Goal: Information Seeking & Learning: Learn about a topic

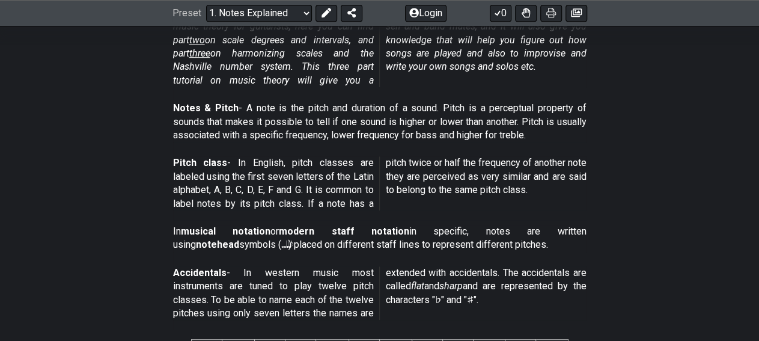
scroll to position [326, 0]
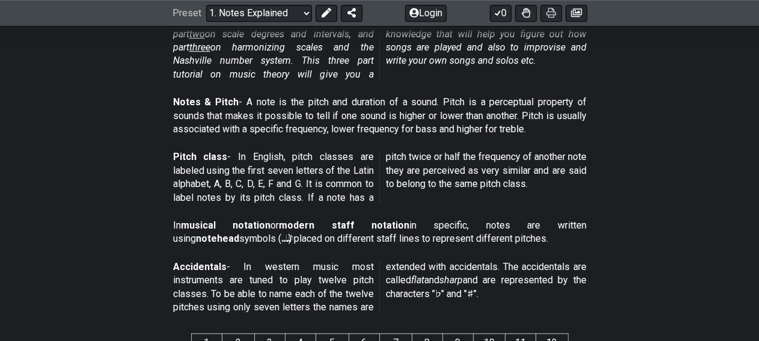
click at [307, 302] on p "Accidentals - In western music most instruments are tuned to play twelve pitch …" at bounding box center [379, 287] width 413 height 54
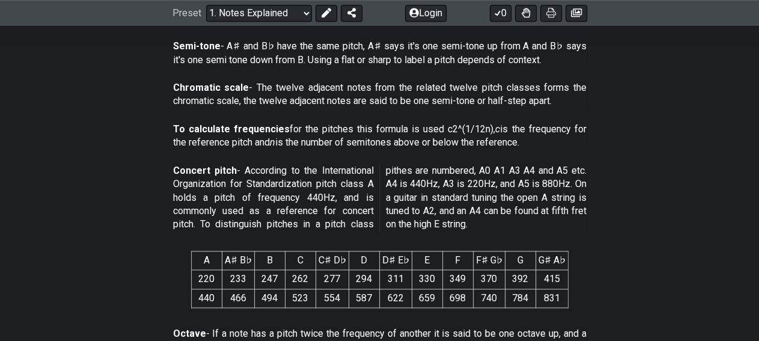
scroll to position [688, 0]
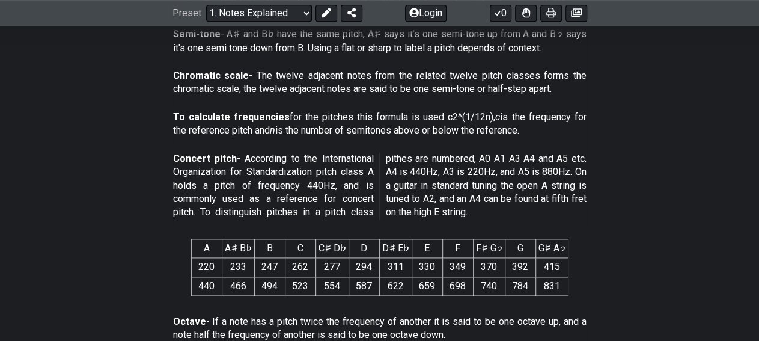
click at [339, 303] on div "A A♯ B♭ B C C♯ D♭ D D♯ E♭ E F F♯ G♭ G G♯ A♭ 220 233 247 262 277 294 311 330 349…" at bounding box center [379, 269] width 377 height 81
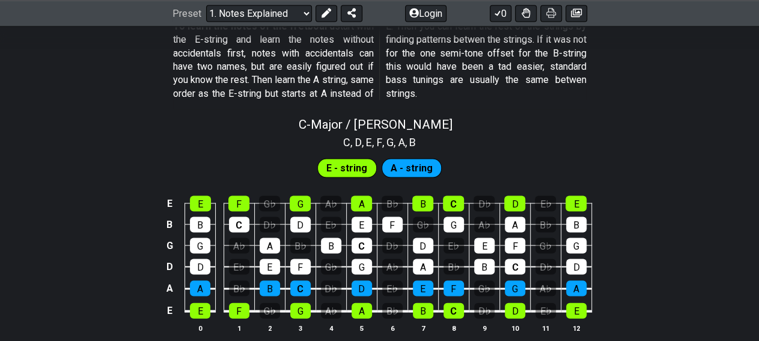
scroll to position [1126, 0]
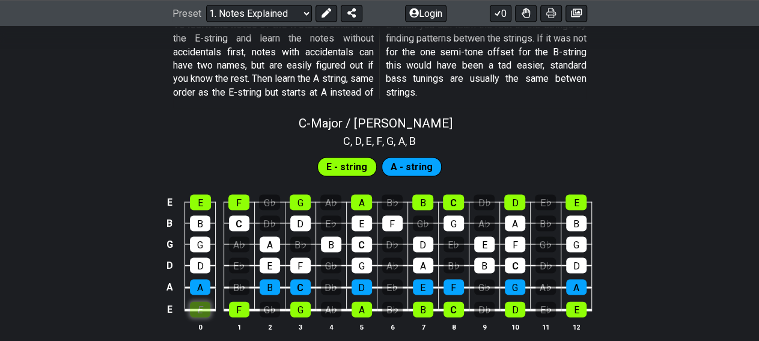
click at [195, 307] on div "E" at bounding box center [200, 309] width 20 height 16
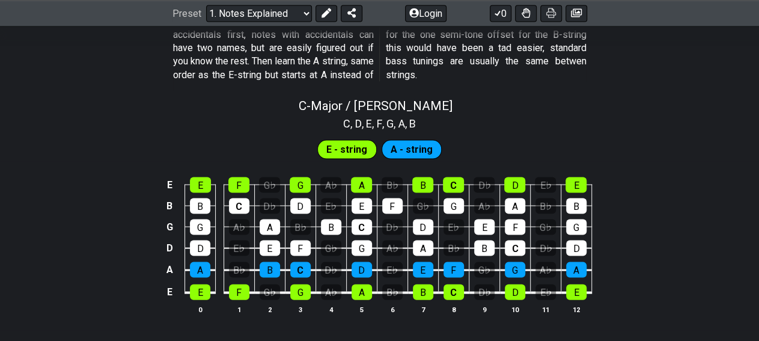
scroll to position [1144, 0]
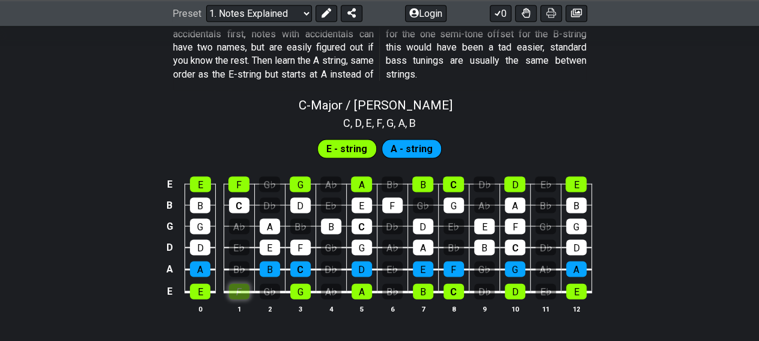
click at [235, 291] on div "F" at bounding box center [239, 291] width 20 height 16
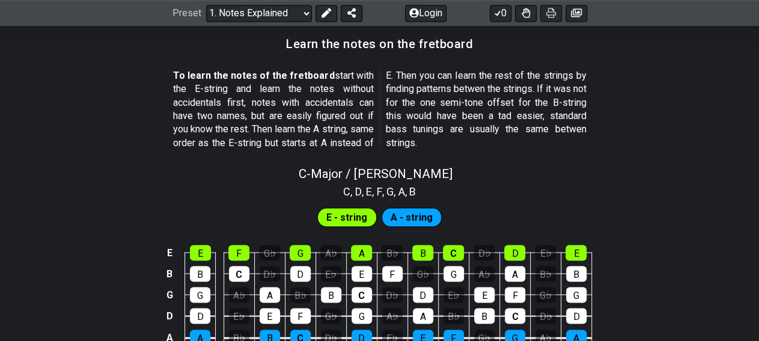
scroll to position [1075, 0]
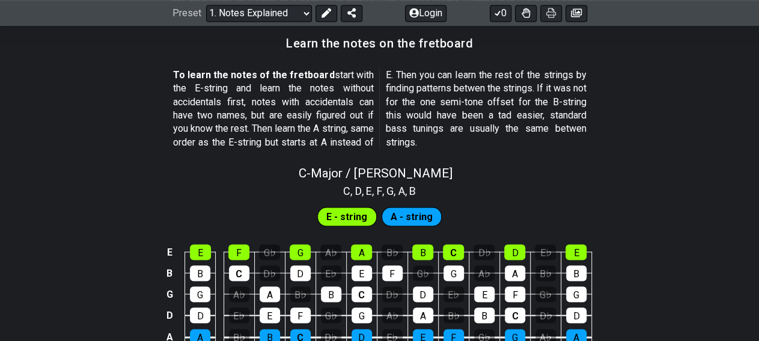
click at [350, 219] on span "E - string" at bounding box center [346, 216] width 41 height 17
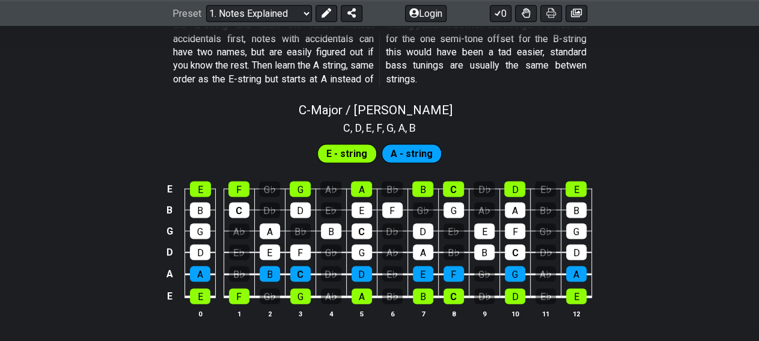
scroll to position [1144, 0]
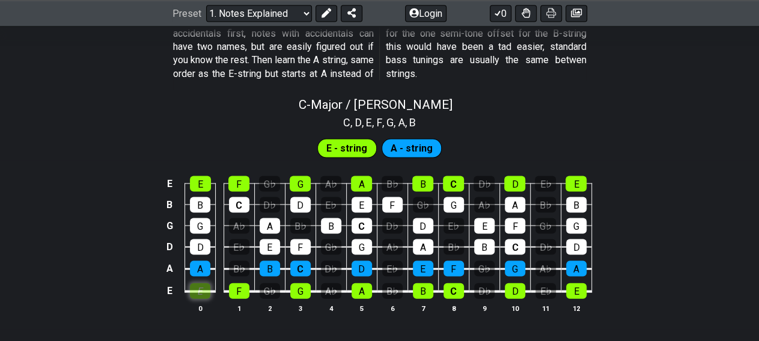
click at [208, 292] on div "E" at bounding box center [200, 291] width 20 height 16
click at [383, 107] on span "C - Major / Ionian" at bounding box center [376, 104] width 154 height 14
select select "C"
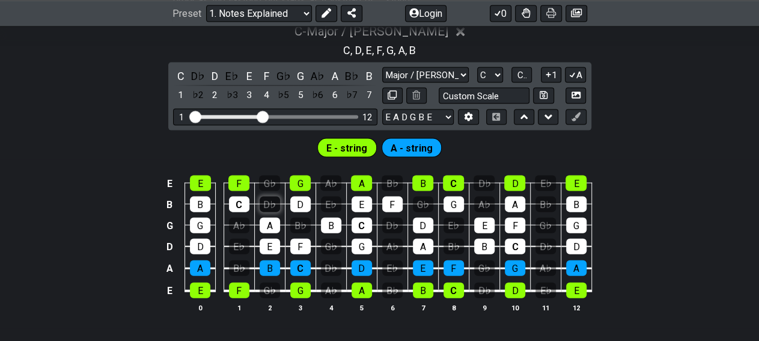
scroll to position [1218, 0]
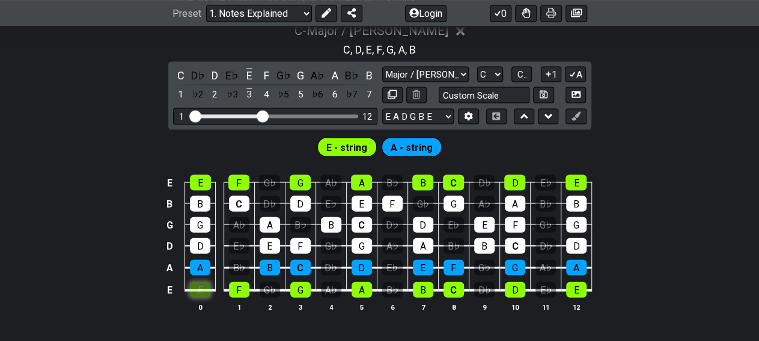
click at [204, 287] on div "E" at bounding box center [200, 289] width 20 height 16
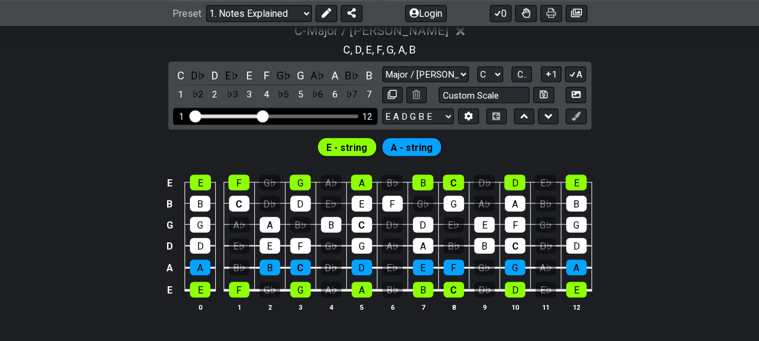
click at [260, 115] on input "Visible fret range" at bounding box center [275, 115] width 171 height 0
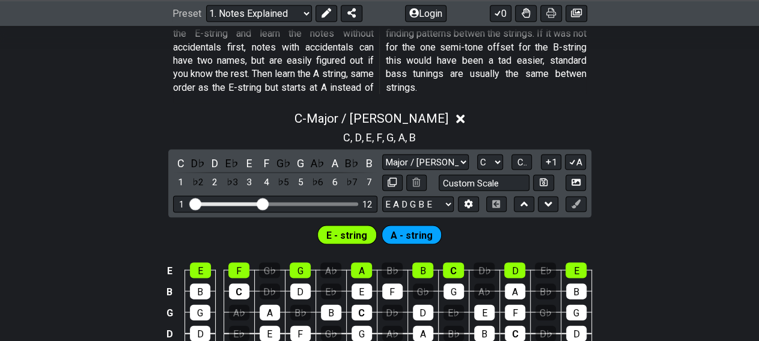
scroll to position [1228, 0]
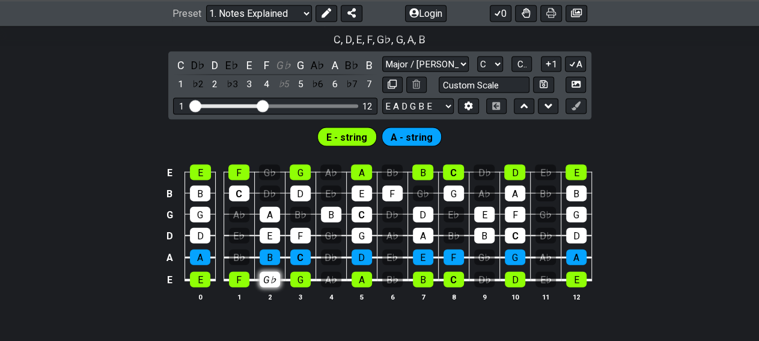
click at [270, 279] on div "G♭" at bounding box center [269, 280] width 20 height 16
click at [580, 111] on button at bounding box center [575, 107] width 20 height 16
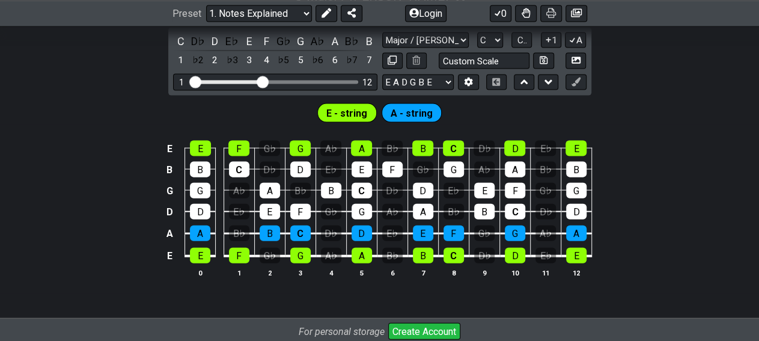
scroll to position [1262, 0]
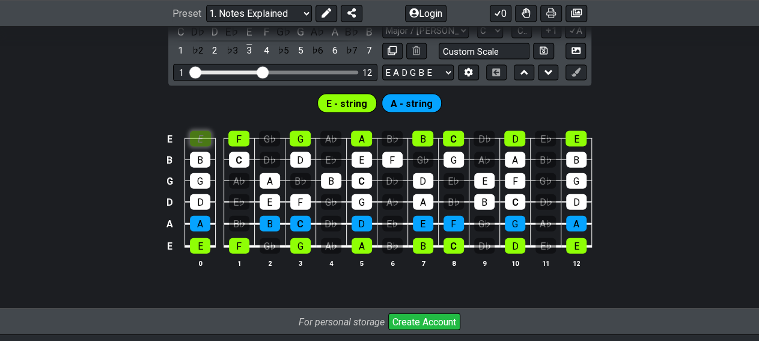
click at [197, 138] on div "E" at bounding box center [200, 138] width 21 height 16
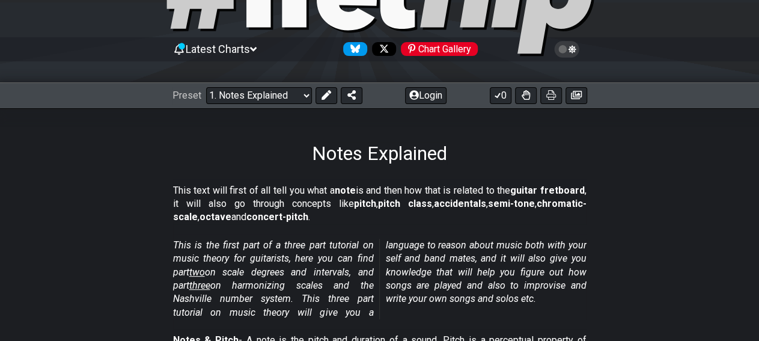
scroll to position [87, 0]
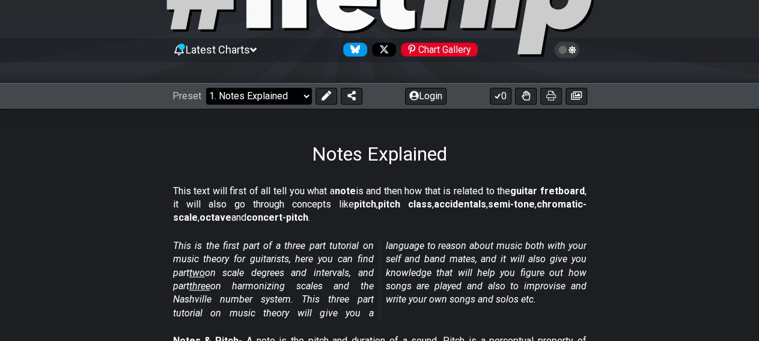
click at [206, 88] on select "Welcome to #fretflip! Initial Preset Custom Preset Minor Pentatonic Major Penta…" at bounding box center [259, 96] width 106 height 17
click at [434, 204] on strong "accidentals" at bounding box center [460, 203] width 52 height 11
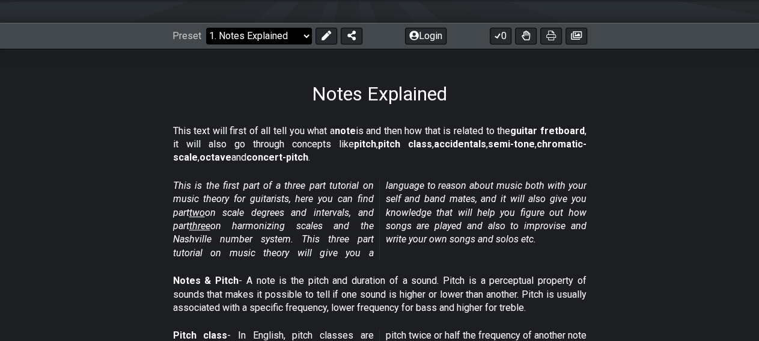
scroll to position [166, 0]
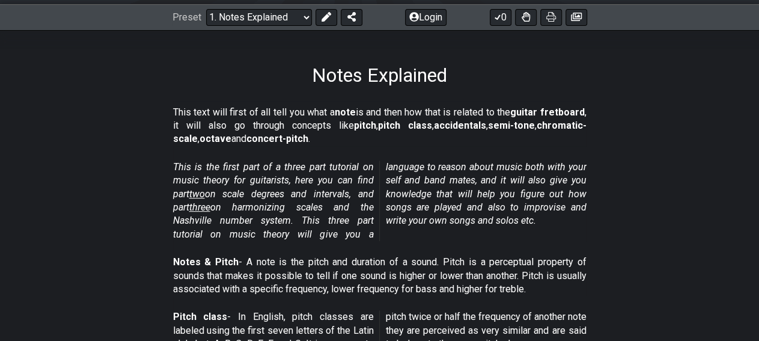
click at [201, 193] on span "two" at bounding box center [197, 193] width 16 height 11
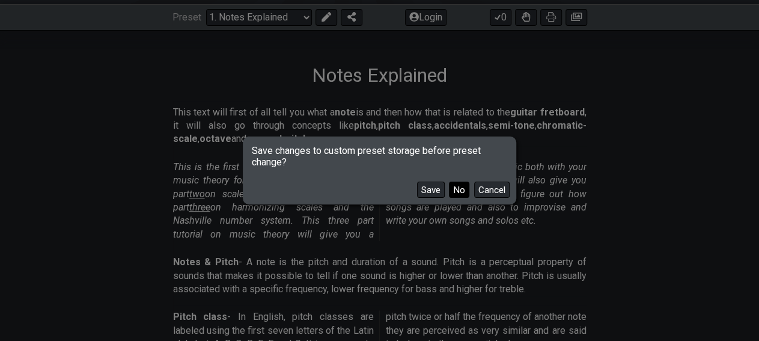
click at [454, 194] on button "No" at bounding box center [459, 189] width 20 height 16
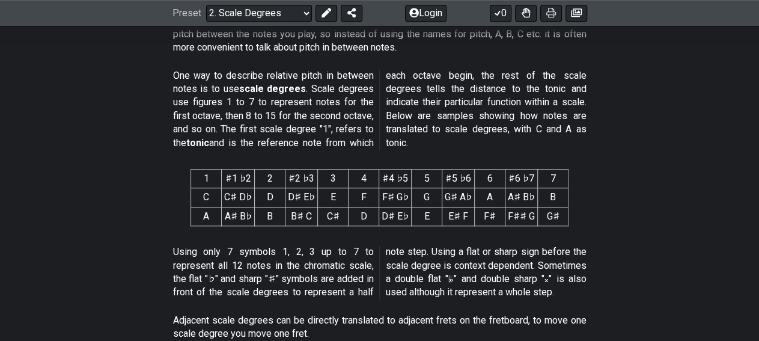
scroll to position [477, 0]
click at [413, 259] on p "Using only 7 symbols 1, 2, 3 up to 7 to represent all 12 notes in the chromatic…" at bounding box center [379, 271] width 413 height 54
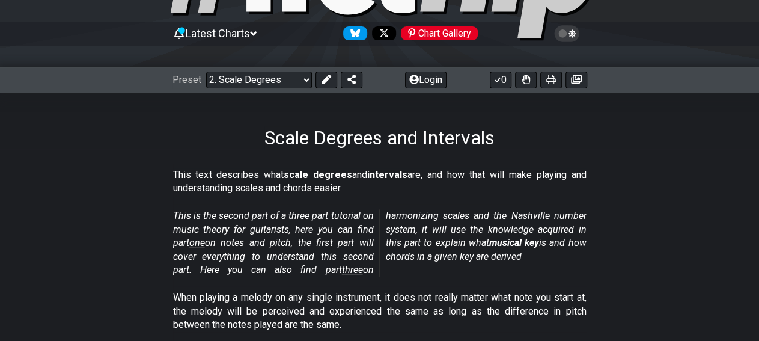
scroll to position [0, 0]
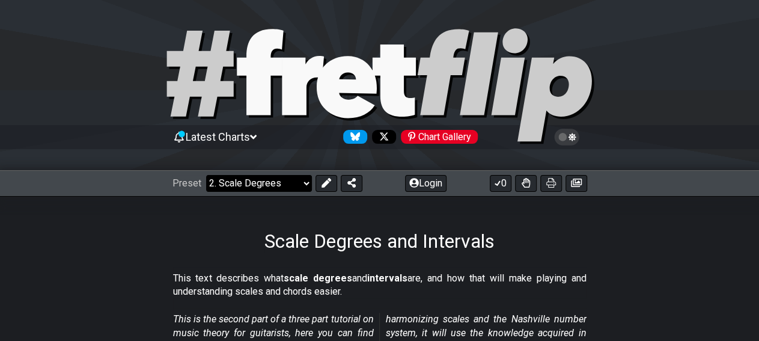
click at [206, 175] on select "Welcome to #fretflip! Initial Preset Custom Preset Minor Pentatonic Major Penta…" at bounding box center [259, 183] width 106 height 17
click option "1. Notes Explained" at bounding box center [0, 0] width 0 height 0
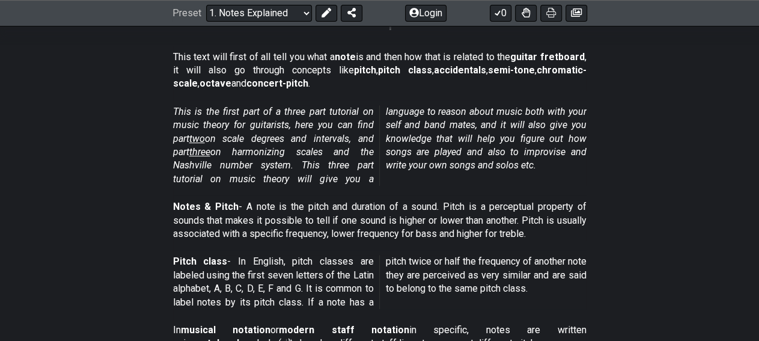
scroll to position [459, 0]
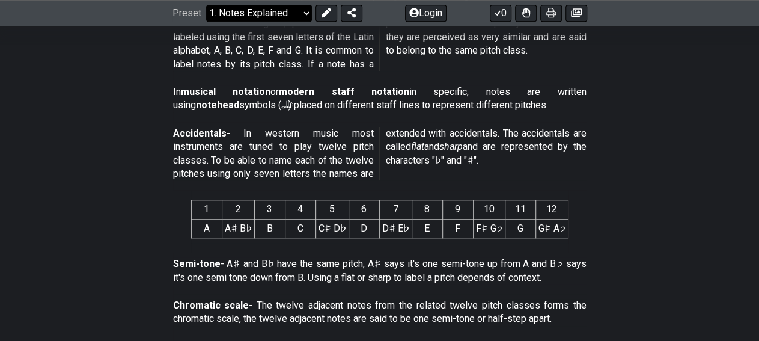
click at [206, 5] on select "Welcome to #fretflip! Initial Preset Custom Preset Minor Pentatonic Major Penta…" at bounding box center [259, 13] width 106 height 17
click option "2. Scale Degrees" at bounding box center [0, 0] width 0 height 0
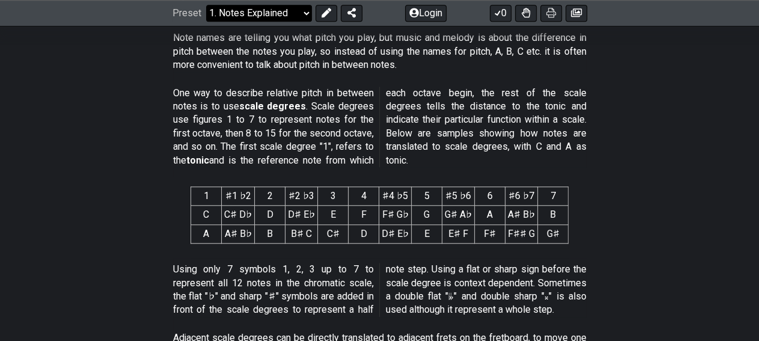
select select "/scale-degrees-and-intervals"
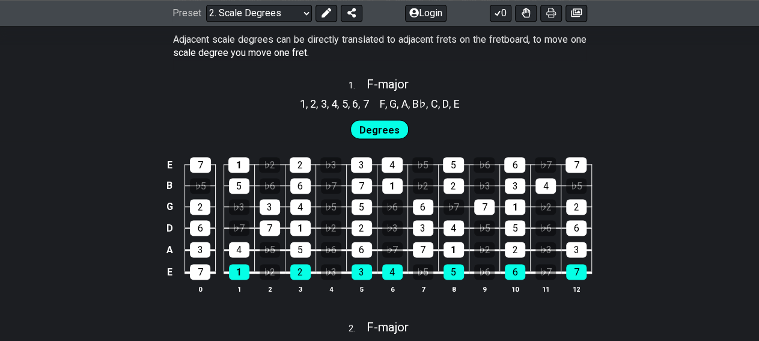
scroll to position [757, 0]
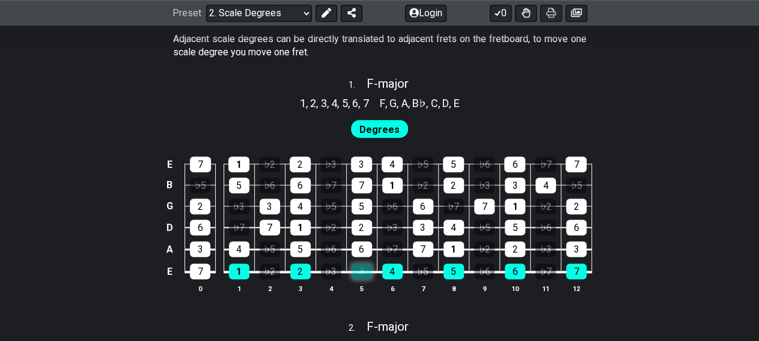
click at [355, 270] on div "3" at bounding box center [361, 272] width 20 height 16
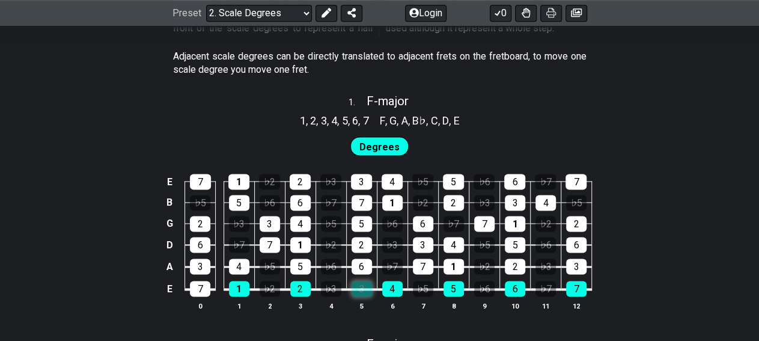
scroll to position [739, 0]
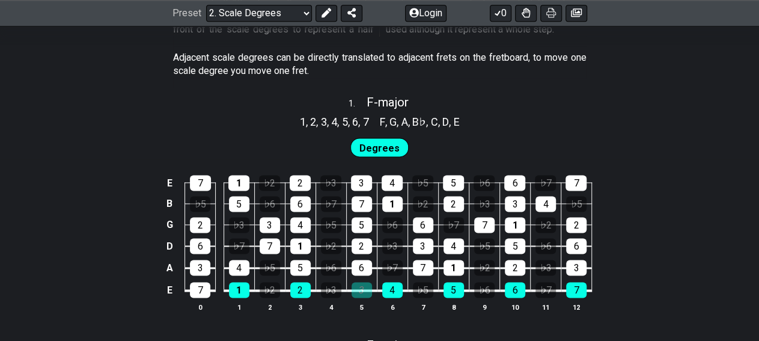
click at [377, 141] on span "Degrees" at bounding box center [379, 147] width 40 height 17
click at [381, 157] on div "Degrees" at bounding box center [380, 147] width 64 height 24
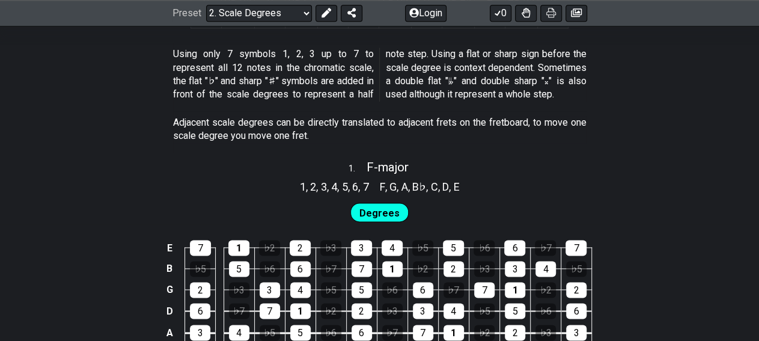
scroll to position [726, 0]
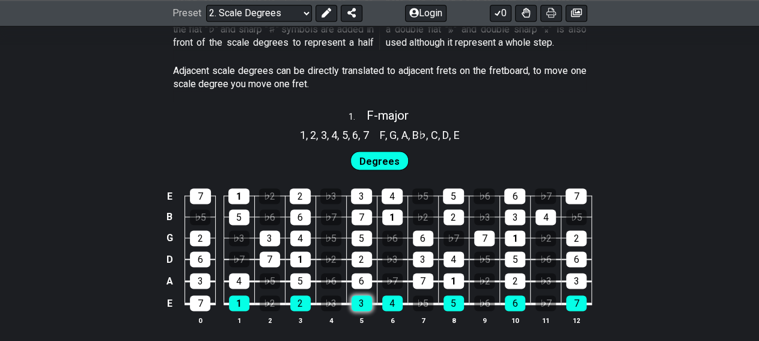
click at [359, 308] on div "3" at bounding box center [361, 303] width 20 height 16
click at [336, 305] on div "♭3" at bounding box center [331, 303] width 20 height 16
click at [369, 305] on div "3" at bounding box center [361, 303] width 20 height 16
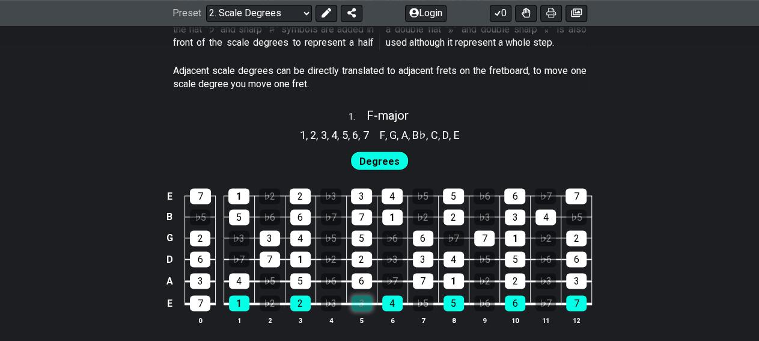
click at [369, 305] on div "3" at bounding box center [361, 303] width 20 height 16
click at [331, 298] on div "♭3" at bounding box center [331, 303] width 20 height 16
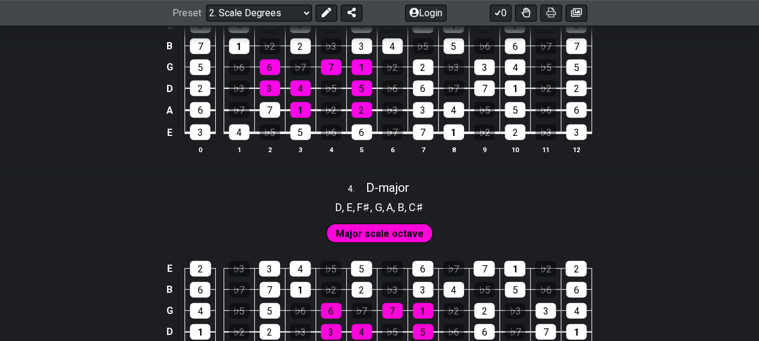
scroll to position [1591, 0]
